Goal: Obtain resource: Obtain resource

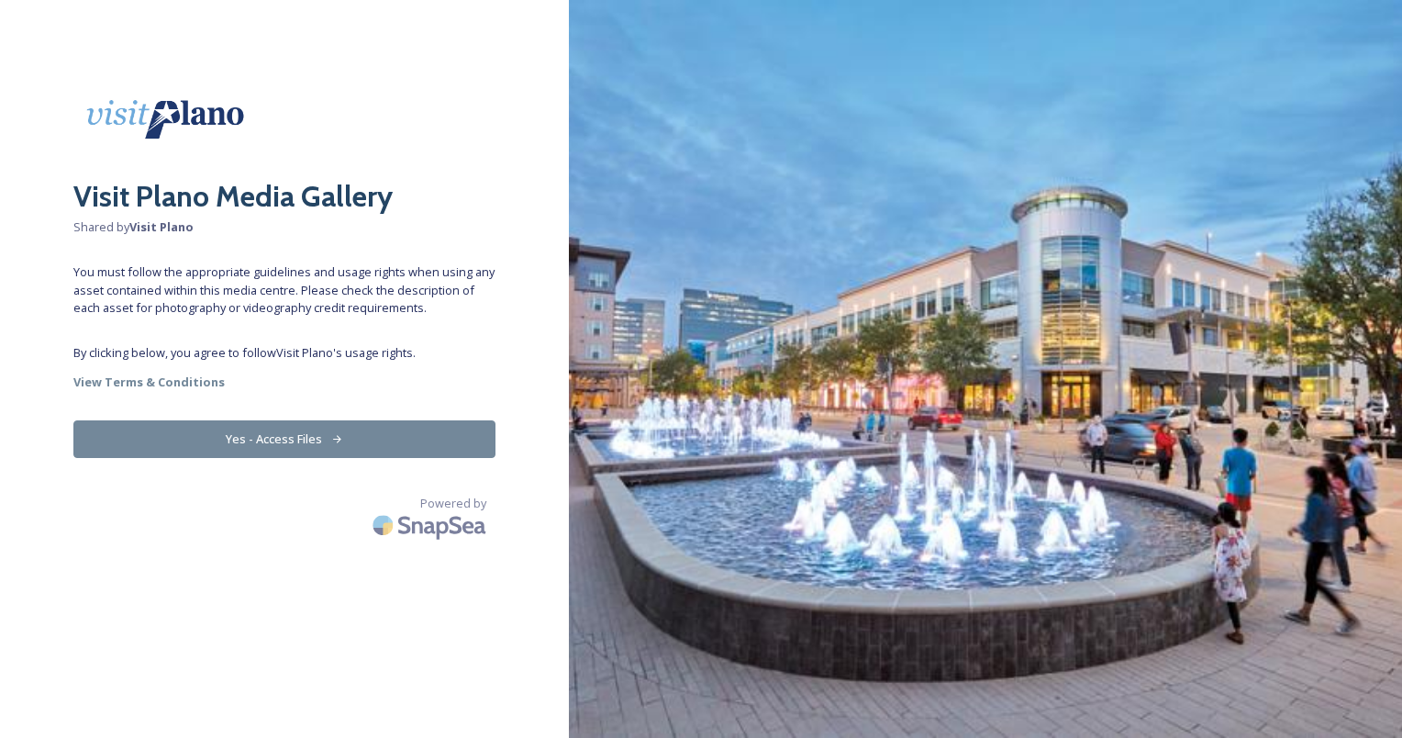
click at [310, 434] on button "Yes - Access Files" at bounding box center [284, 439] width 422 height 38
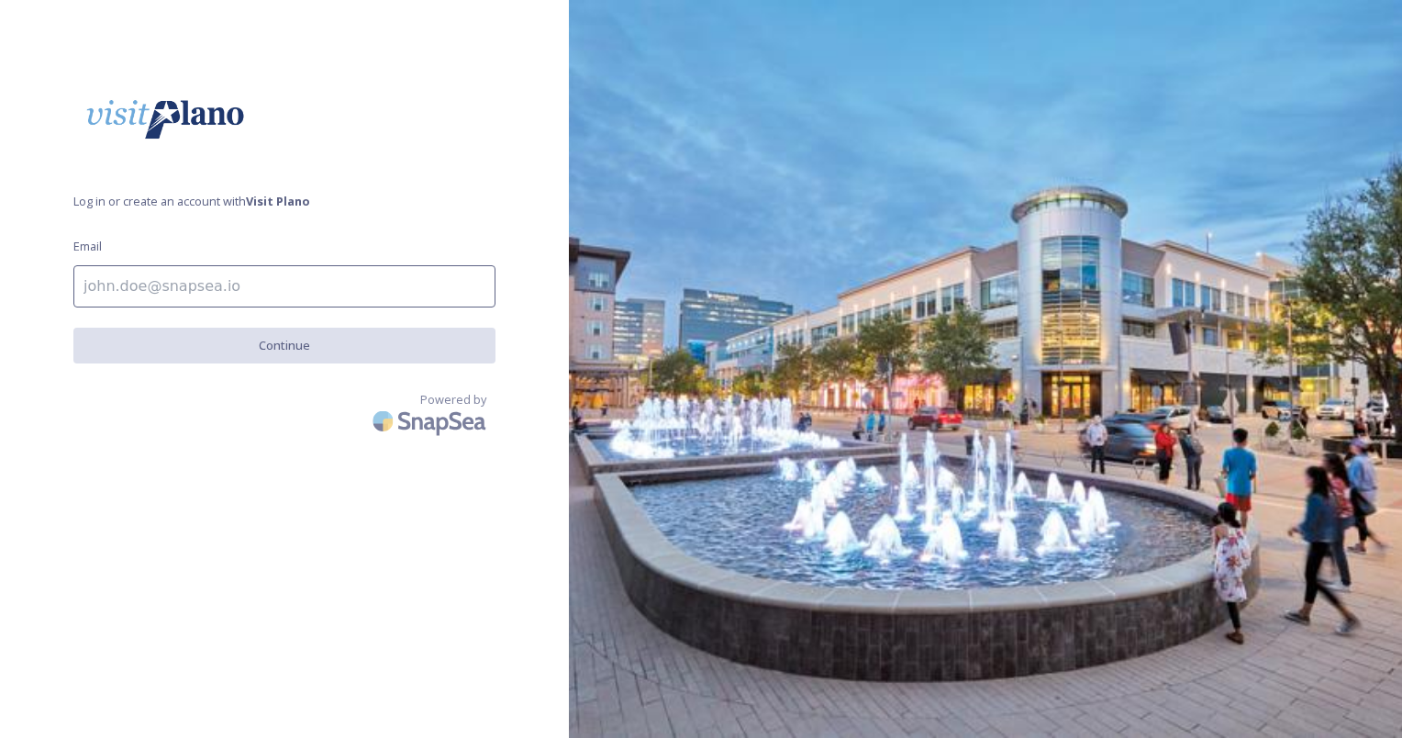
click at [282, 289] on input at bounding box center [284, 286] width 422 height 42
type input "[EMAIL_ADDRESS][DOMAIN_NAME]"
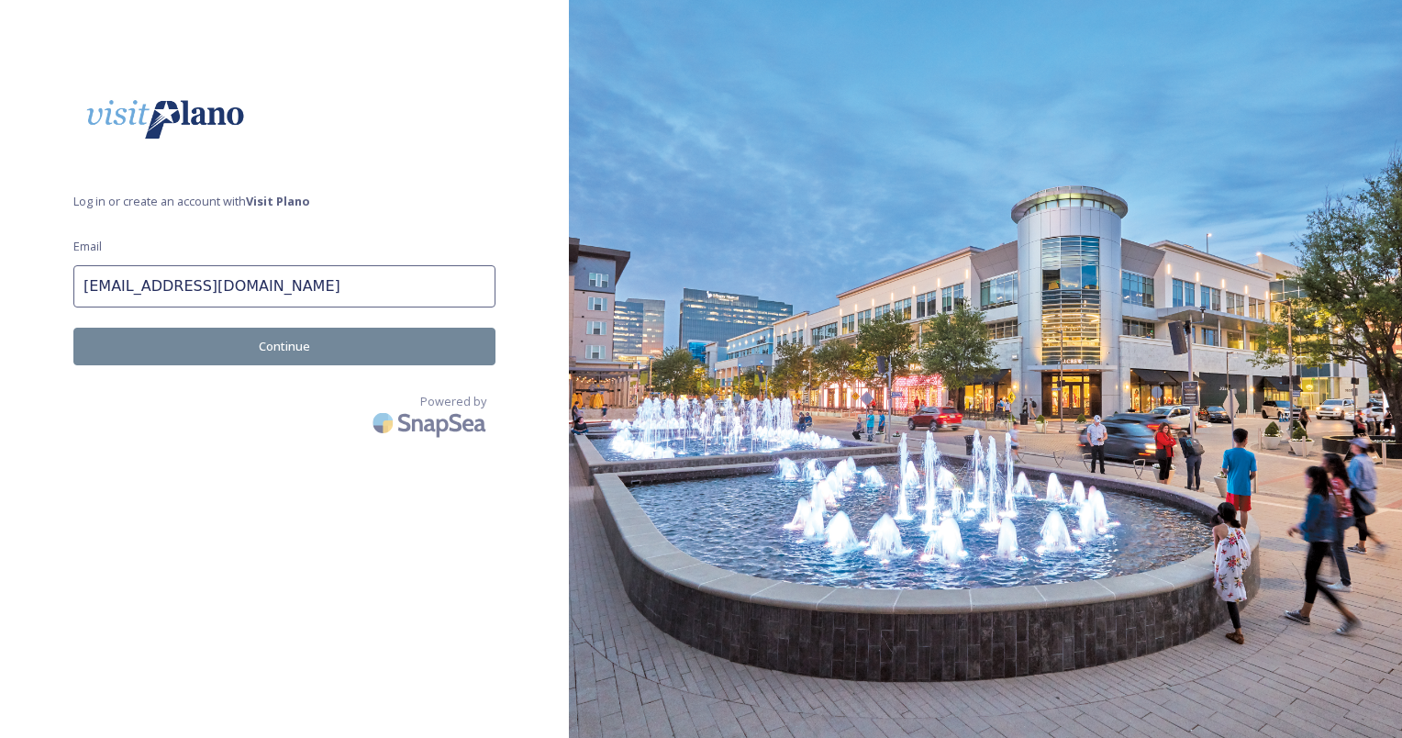
click at [245, 353] on button "Continue" at bounding box center [284, 347] width 422 height 38
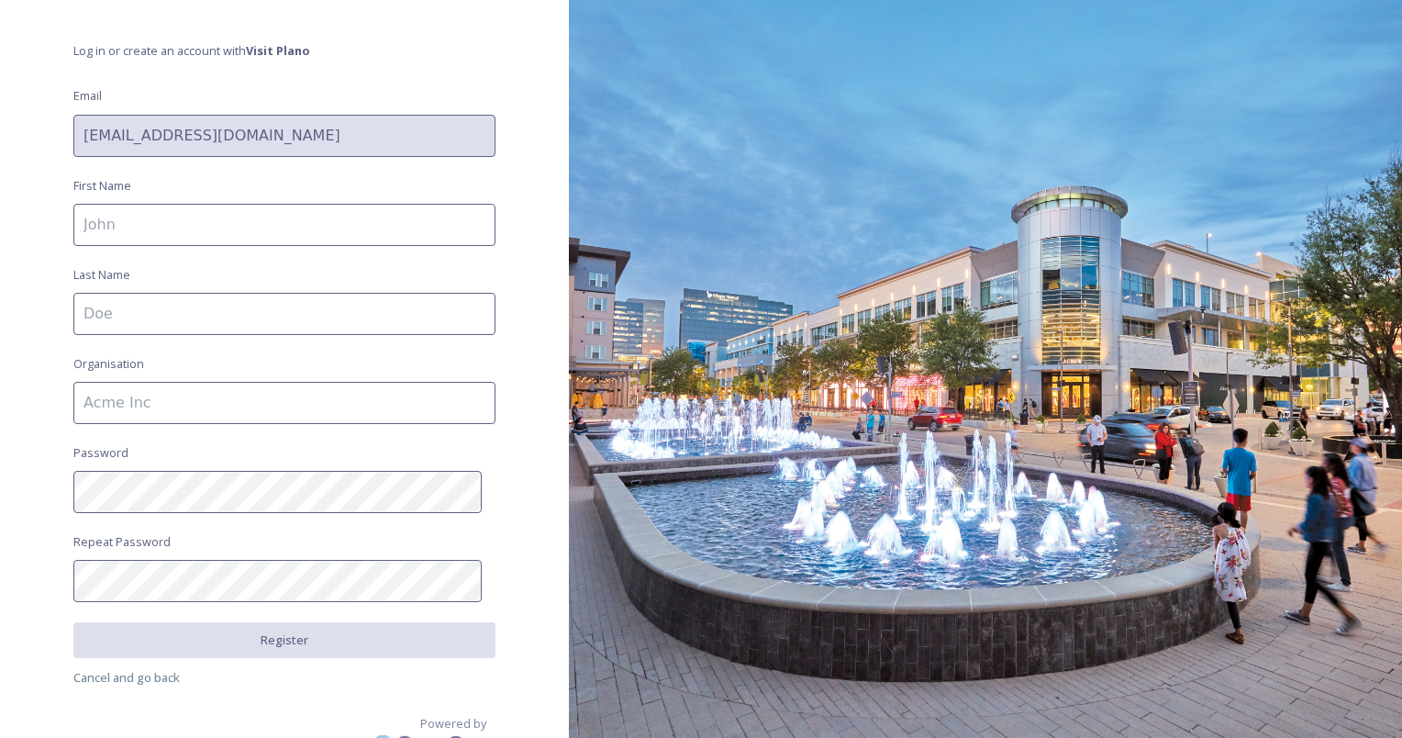
scroll to position [176, 0]
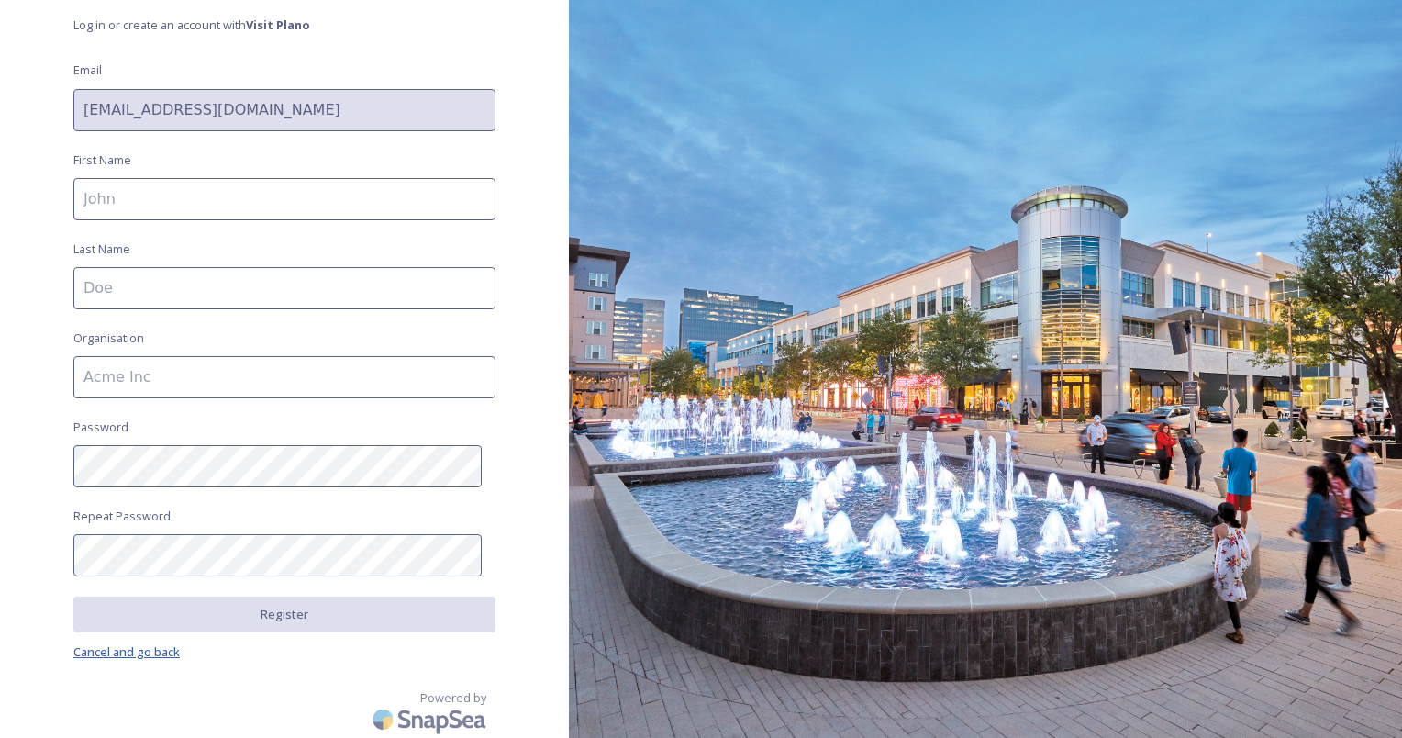
click at [153, 646] on span "Cancel and go back" at bounding box center [126, 651] width 106 height 17
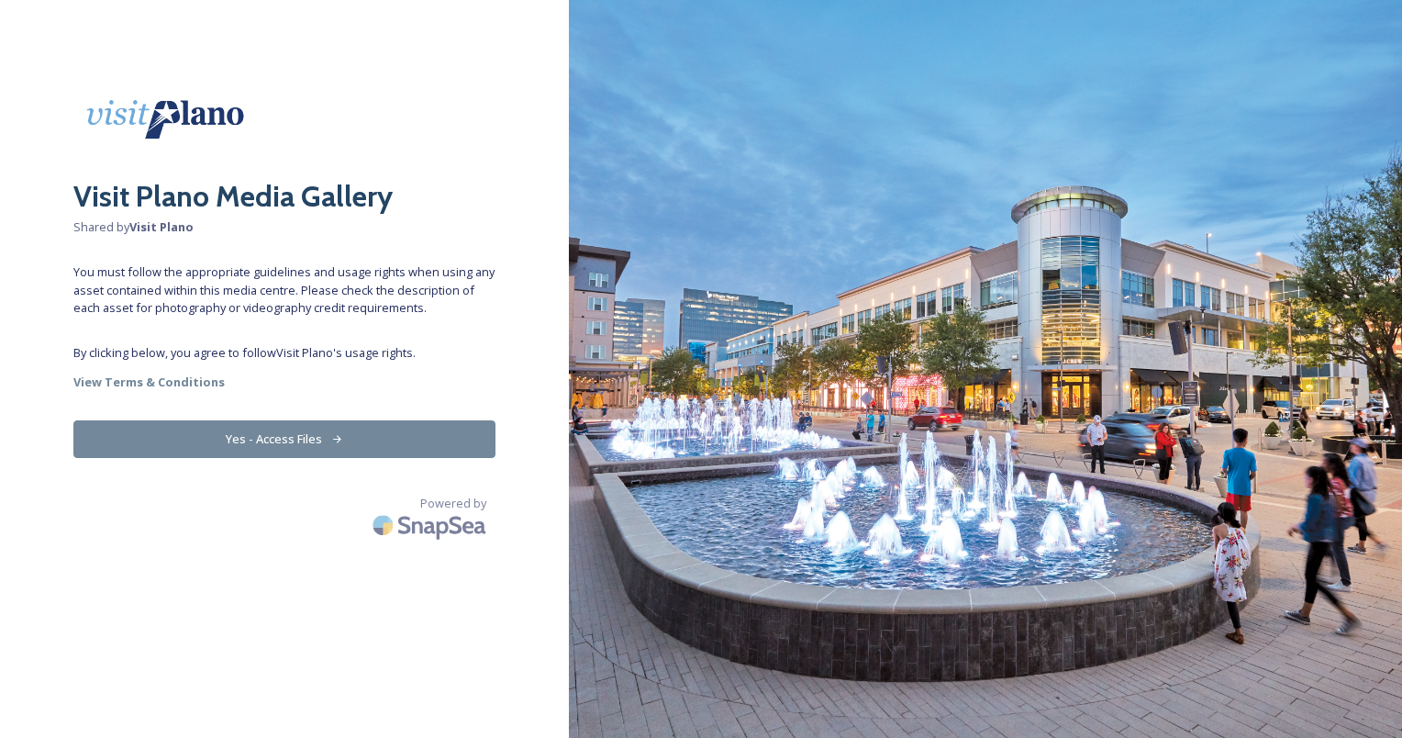
click at [175, 450] on button "Yes - Access Files" at bounding box center [284, 439] width 422 height 38
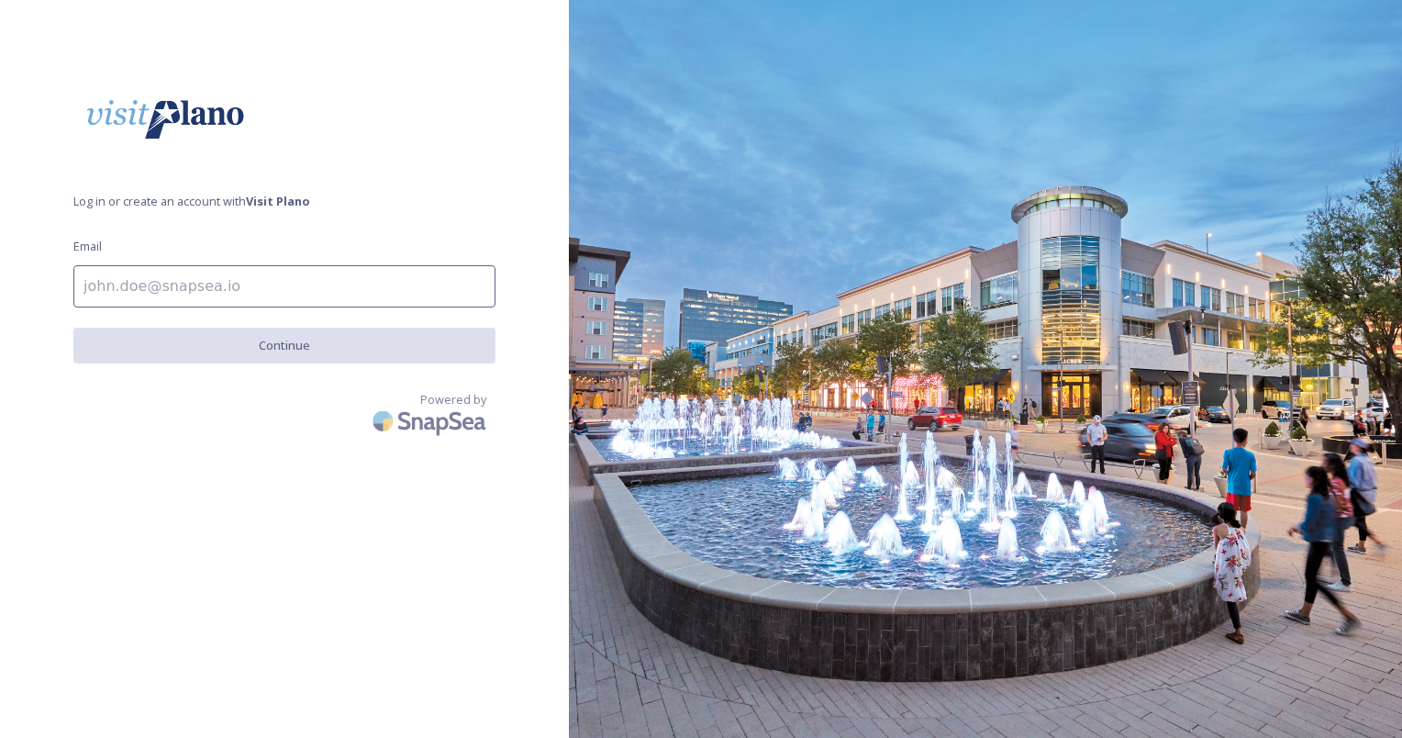
click at [92, 209] on span "Log in or create an account with Visit Plano" at bounding box center [284, 201] width 422 height 17
click at [246, 270] on input at bounding box center [284, 286] width 422 height 42
type input "[EMAIL_ADDRESS][DOMAIN_NAME]"
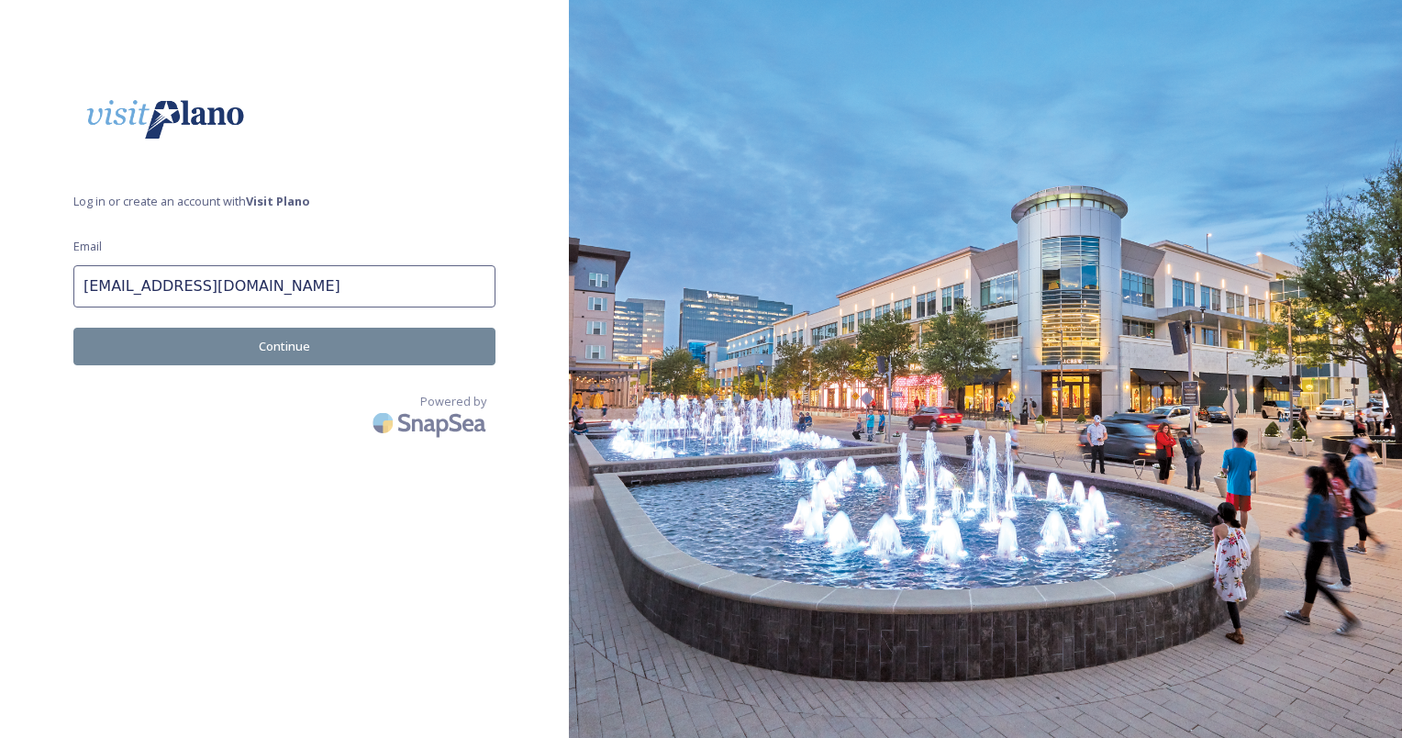
click at [199, 349] on button "Continue" at bounding box center [284, 347] width 422 height 38
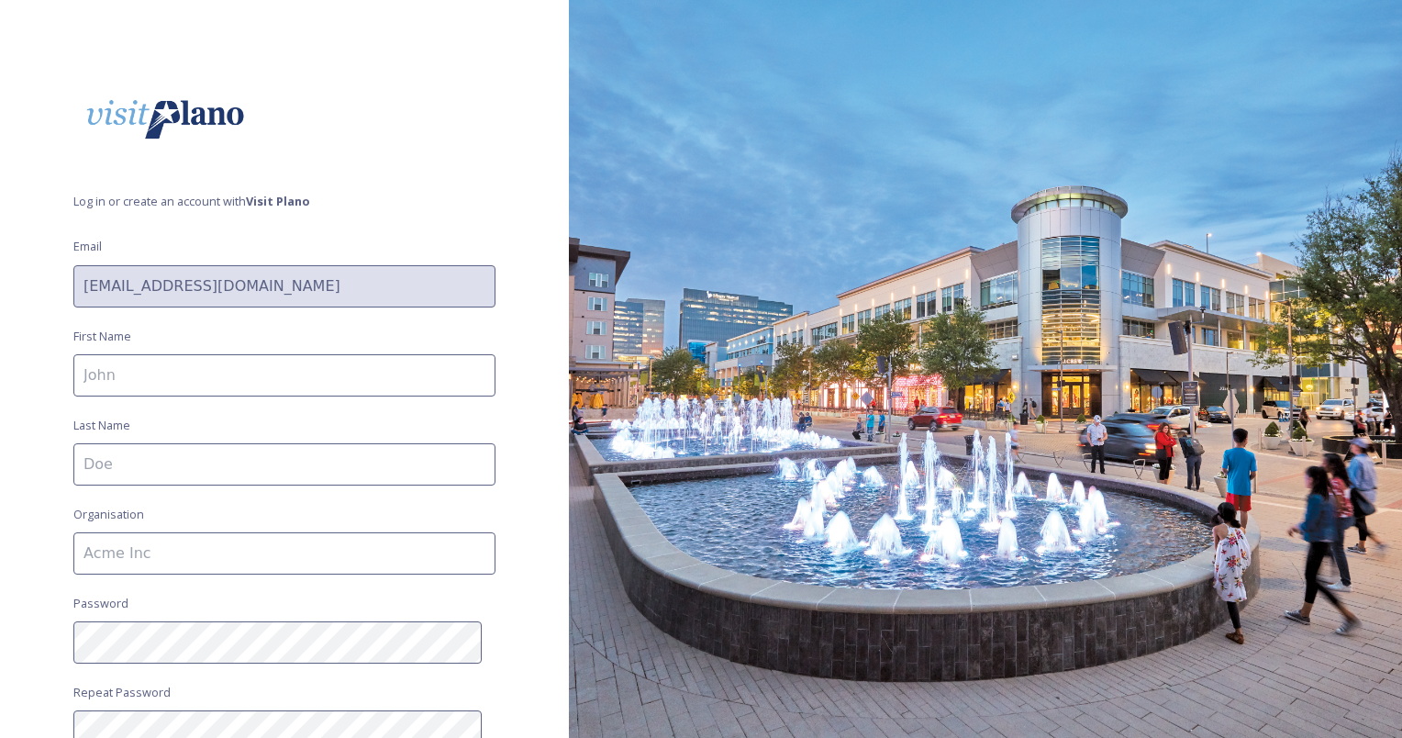
scroll to position [176, 0]
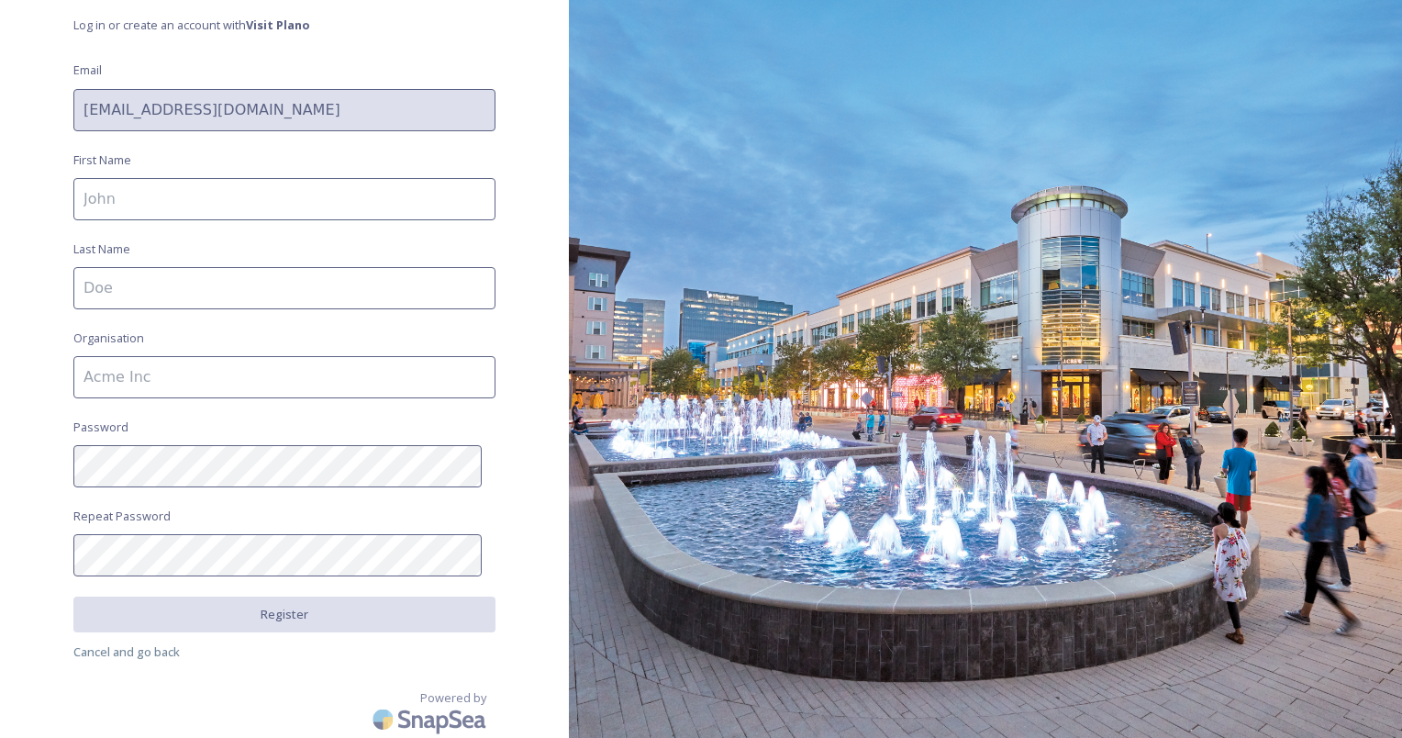
click at [208, 206] on input at bounding box center [284, 199] width 422 height 42
type input "[PERSON_NAME]"
type input "PDR"
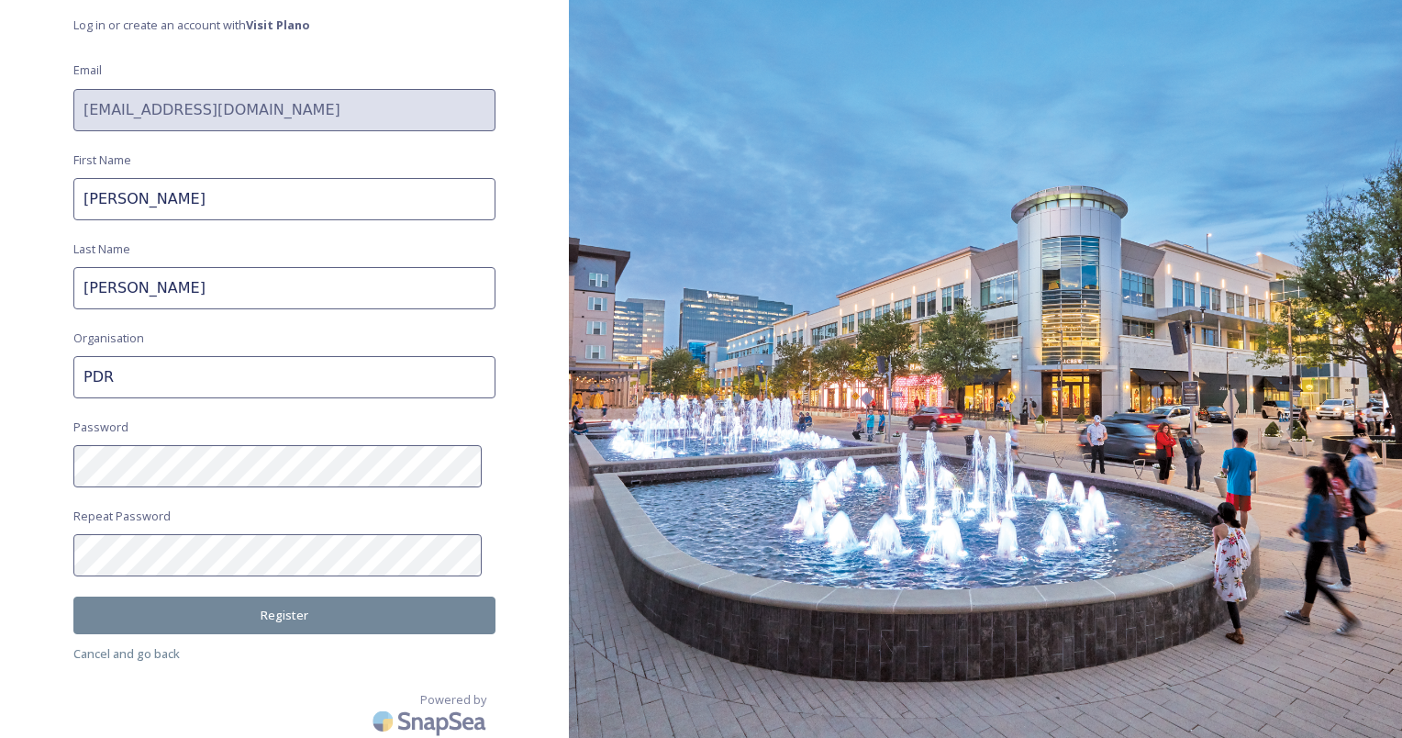
click at [290, 619] on button "Register" at bounding box center [284, 616] width 422 height 38
